Goal: Find specific page/section: Find specific page/section

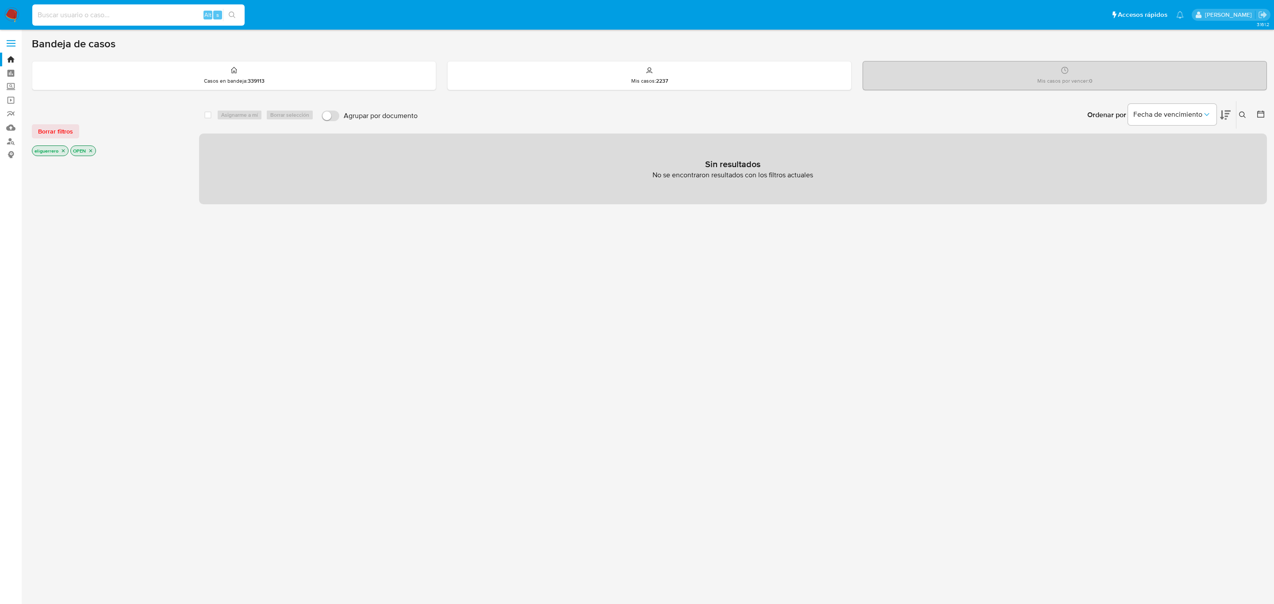
click at [94, 9] on input at bounding box center [138, 14] width 212 height 11
click at [95, 9] on input at bounding box center [138, 14] width 212 height 11
click at [229, 17] on icon "search-icon" at bounding box center [232, 14] width 7 height 7
click at [153, 12] on input at bounding box center [138, 14] width 212 height 11
paste input "44049524"
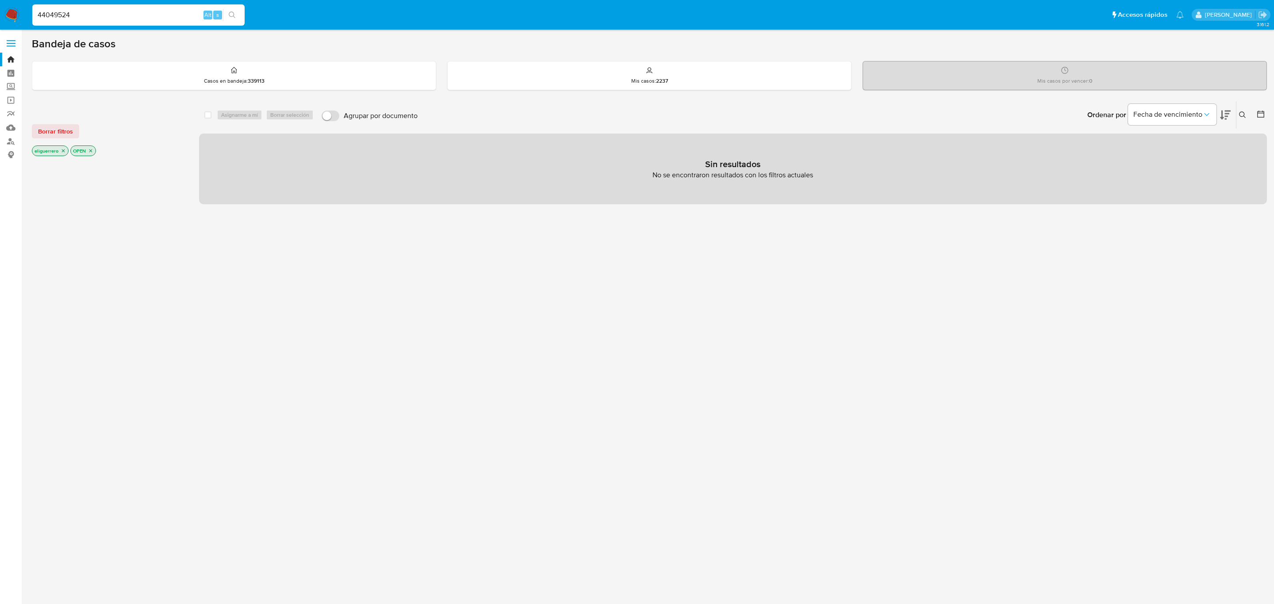
type input "44049524"
click at [233, 15] on icon "search-icon" at bounding box center [232, 14] width 7 height 7
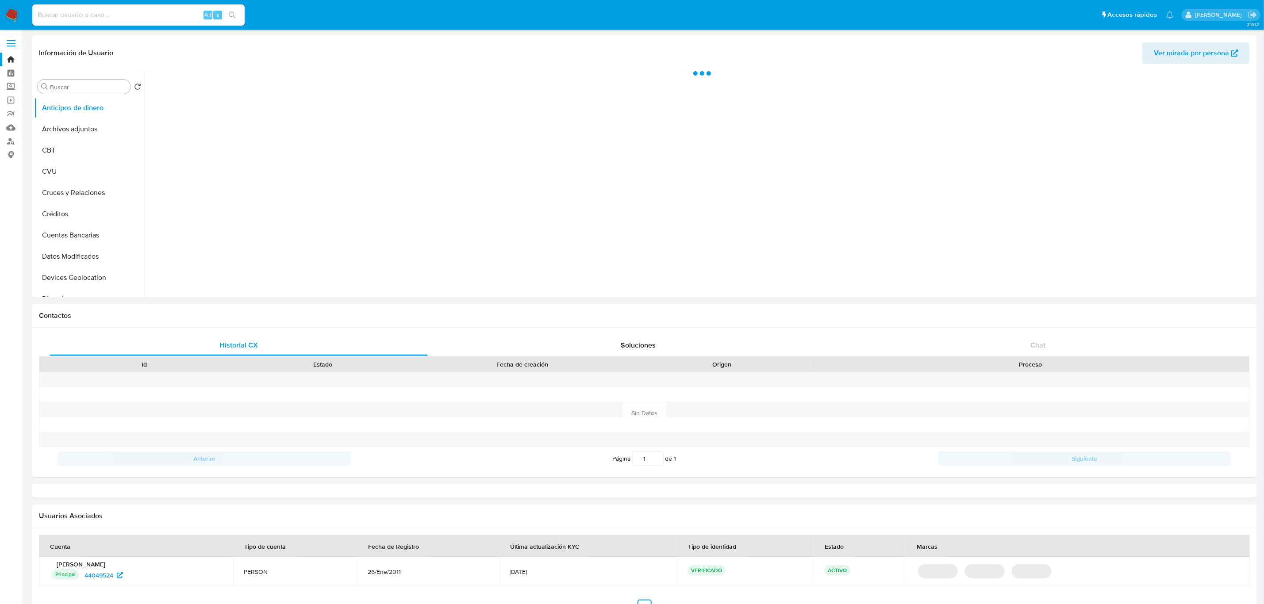
scroll to position [86, 0]
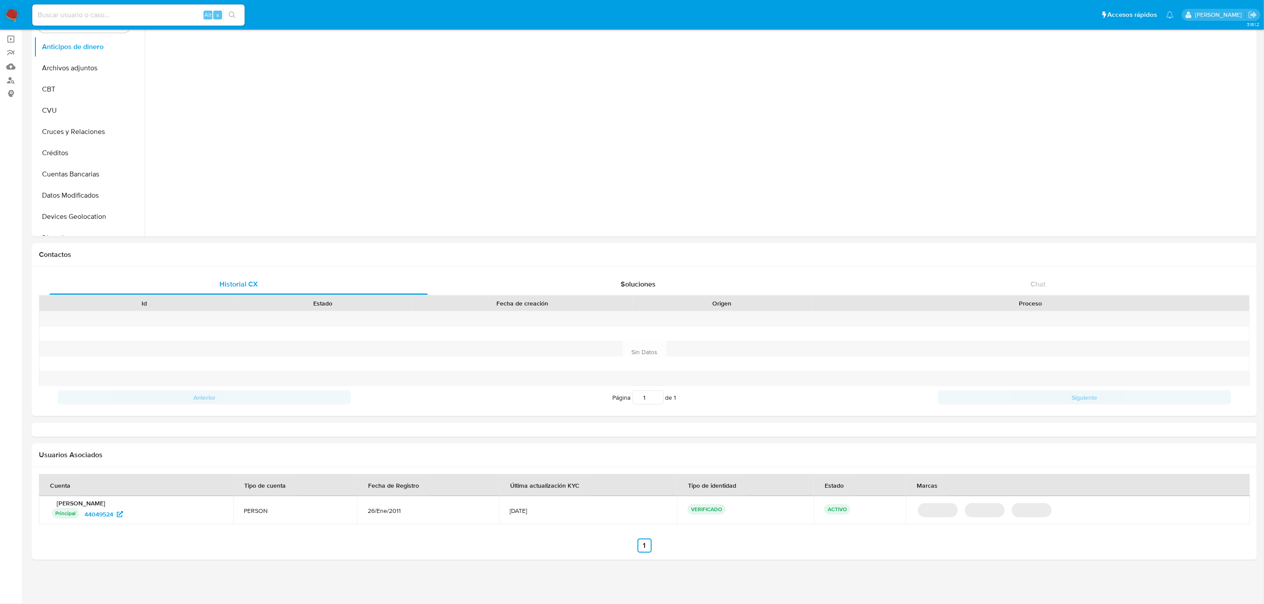
select select "10"
